Goal: Task Accomplishment & Management: Use online tool/utility

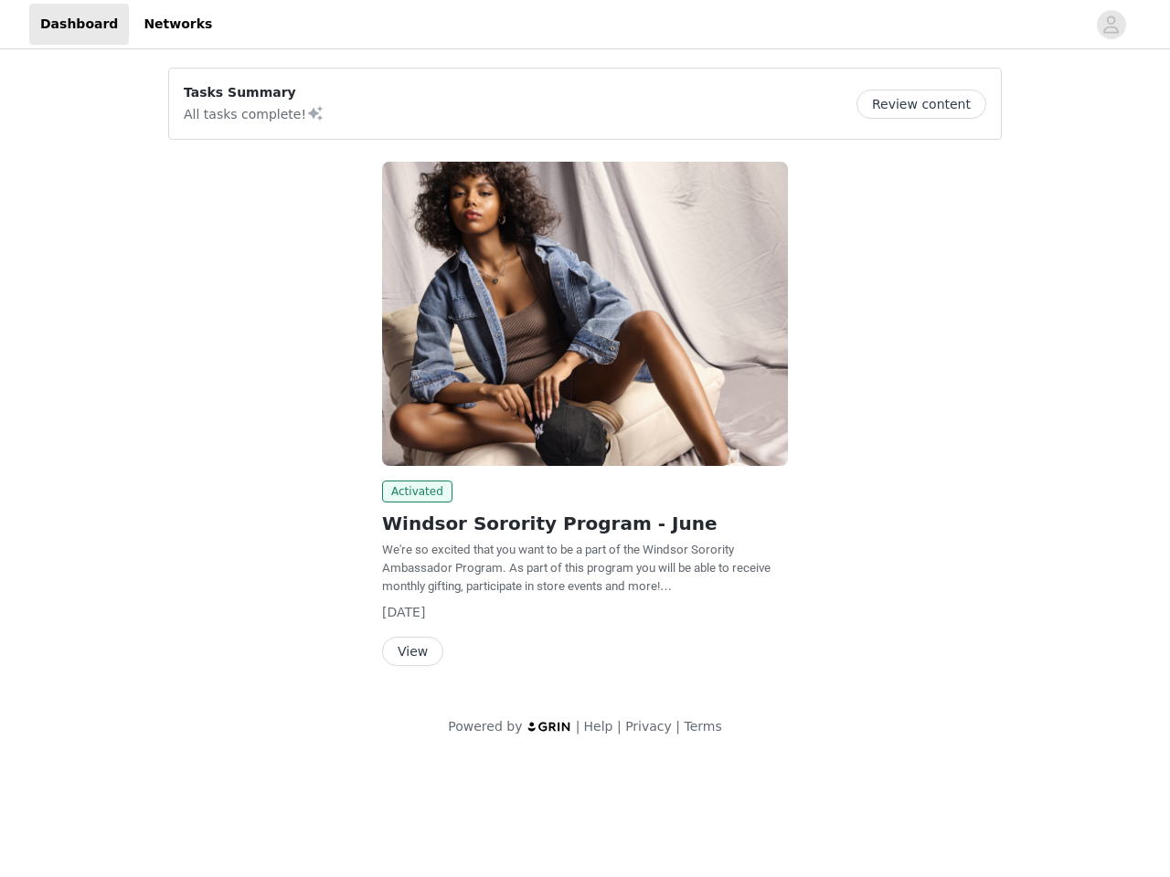
click at [585, 379] on img at bounding box center [585, 314] width 406 height 304
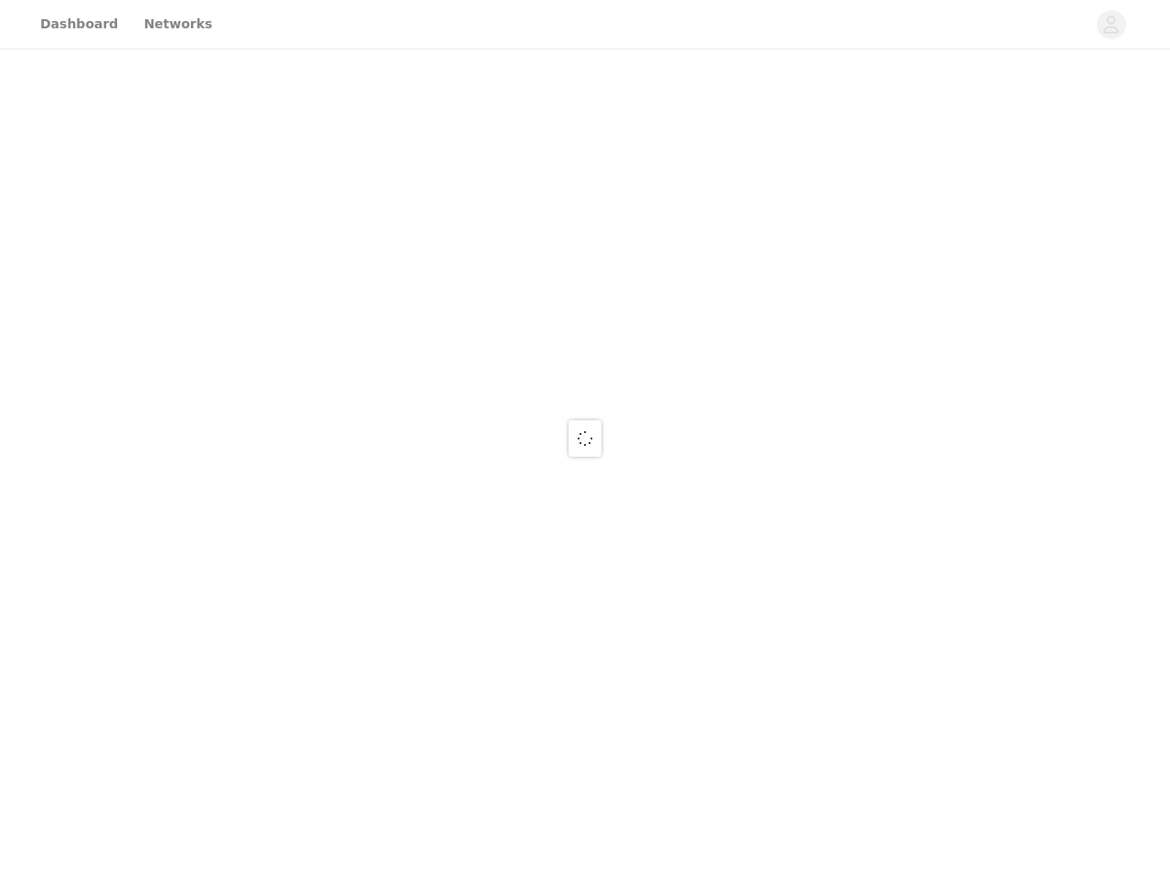
click at [1111, 25] on div at bounding box center [585, 438] width 1170 height 877
click at [927, 104] on div at bounding box center [585, 438] width 1170 height 877
click at [585, 313] on div at bounding box center [585, 438] width 1170 height 877
click at [414, 492] on div at bounding box center [585, 438] width 1170 height 877
click at [411, 651] on div at bounding box center [585, 438] width 1170 height 877
